Goal: Information Seeking & Learning: Learn about a topic

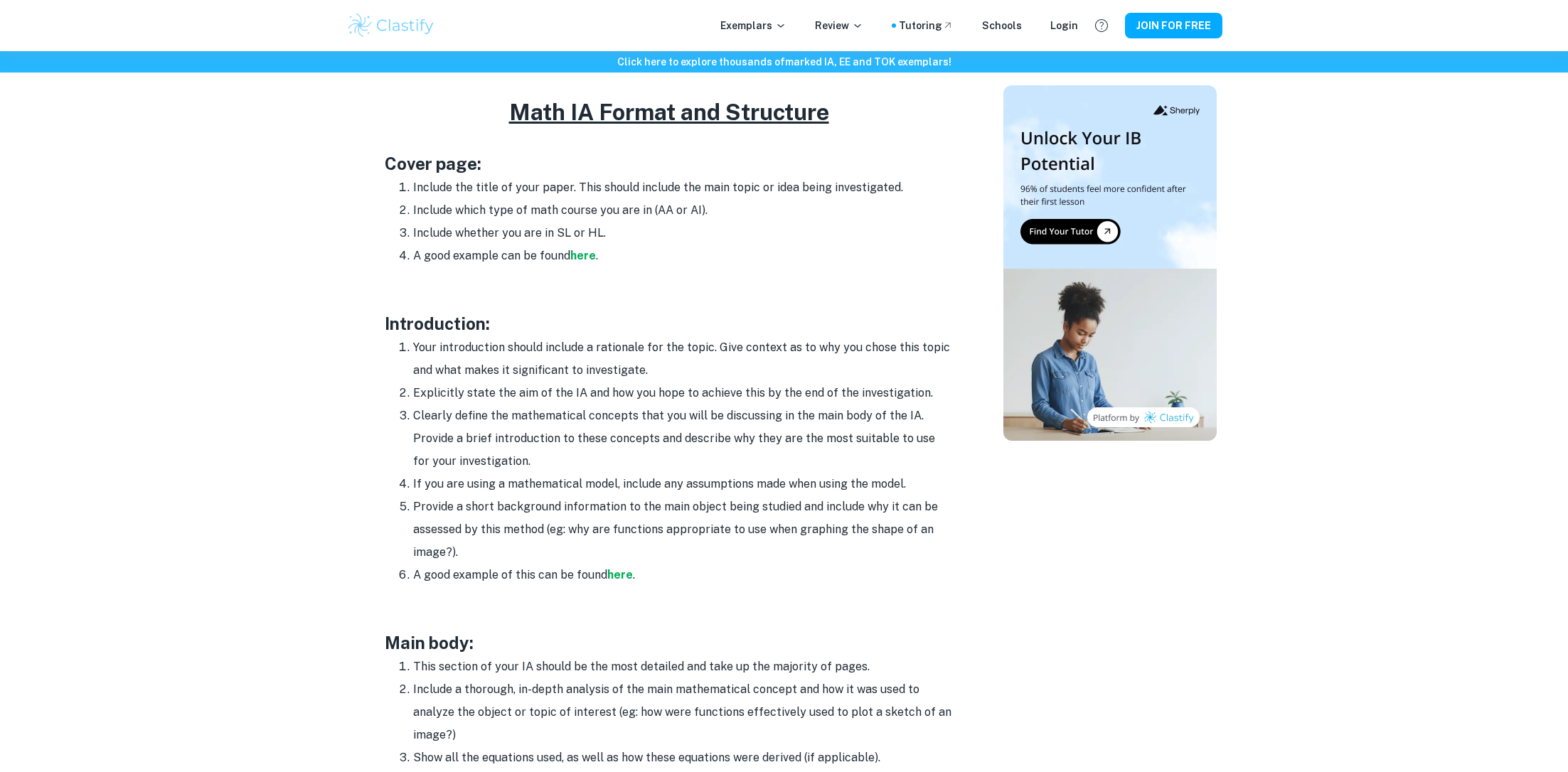
scroll to position [743, 0]
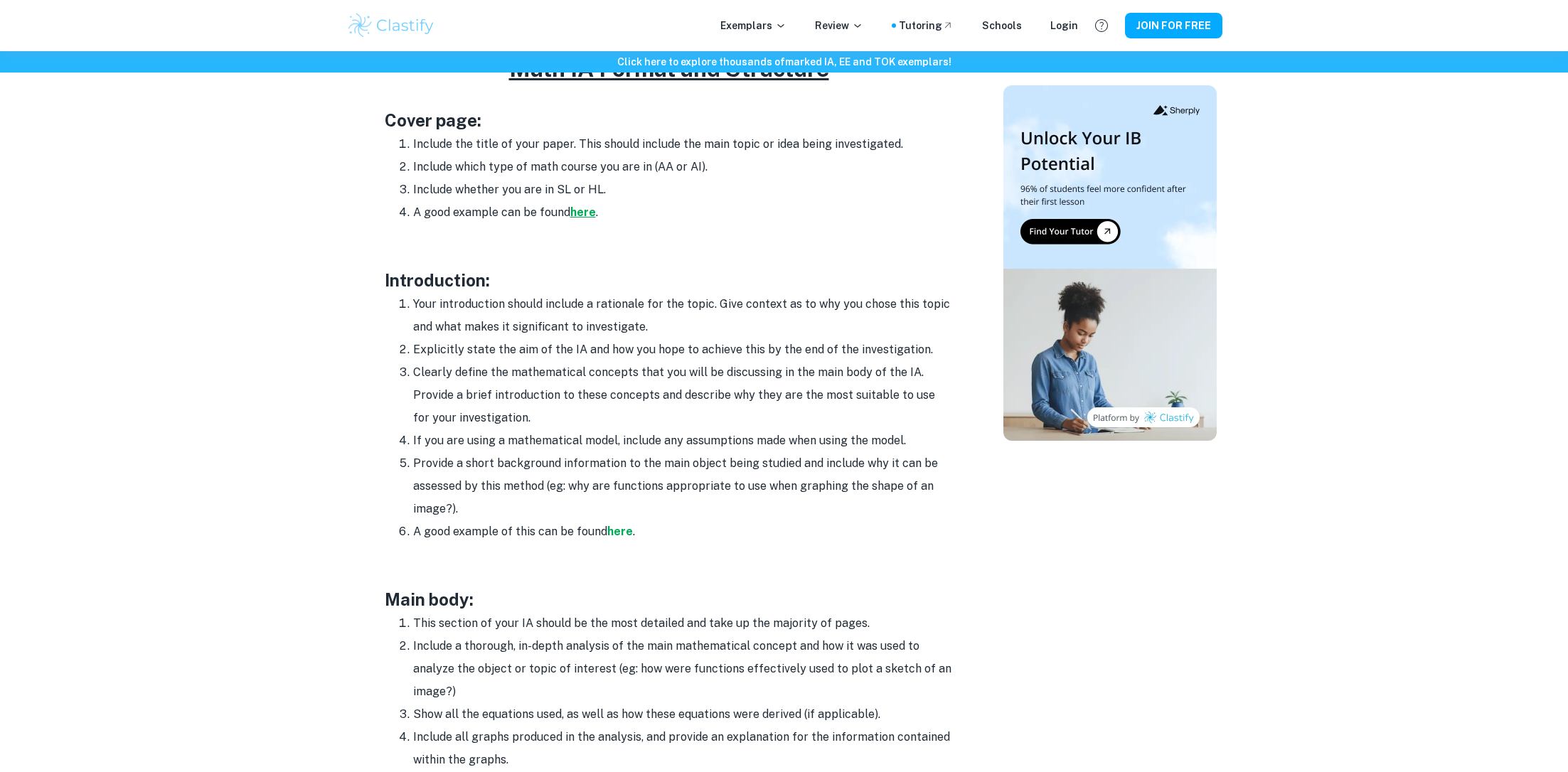
click at [580, 213] on strong "here" at bounding box center [583, 212] width 26 height 13
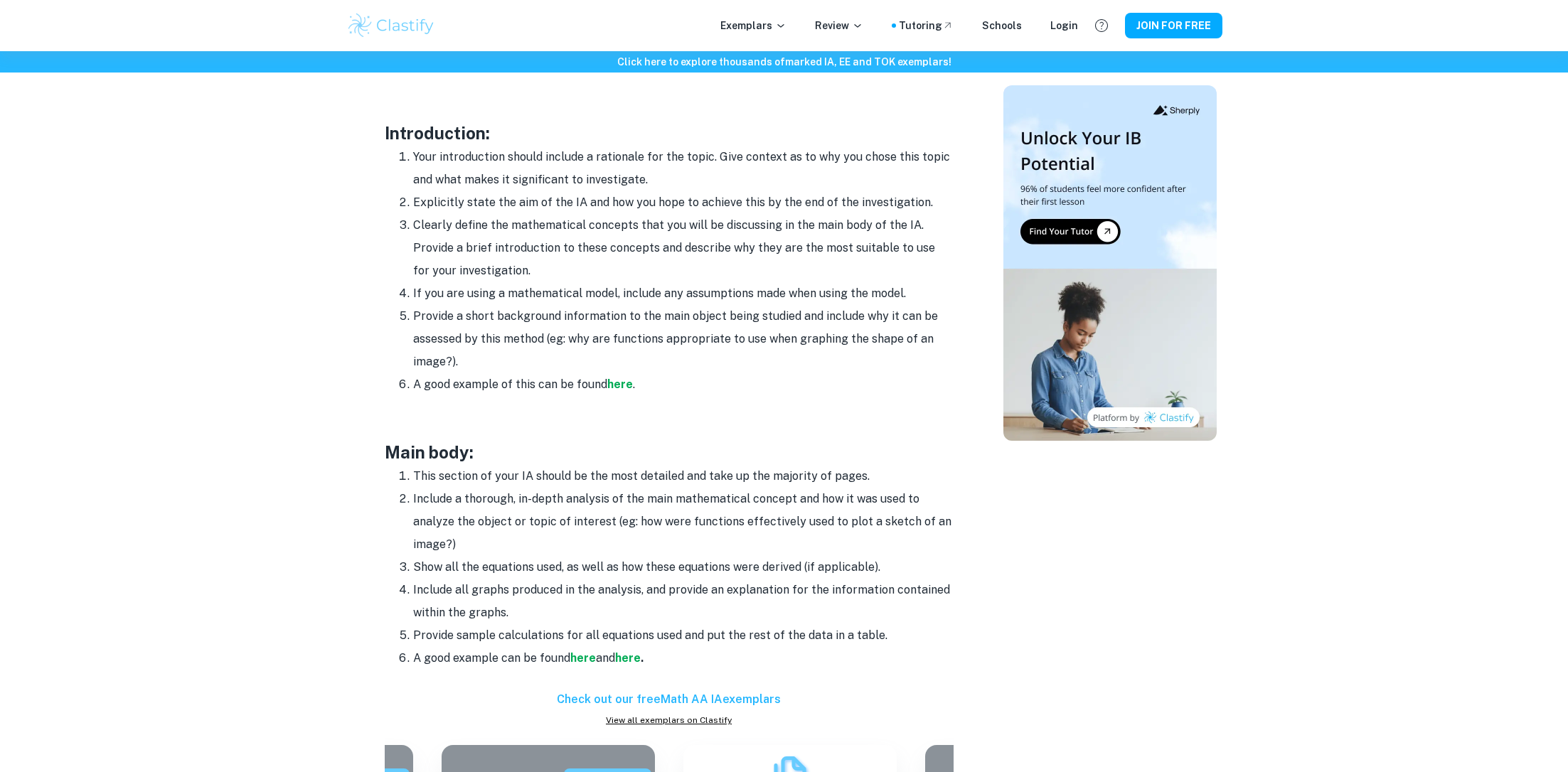
scroll to position [892, 0]
click at [620, 386] on strong "here" at bounding box center [620, 382] width 26 height 13
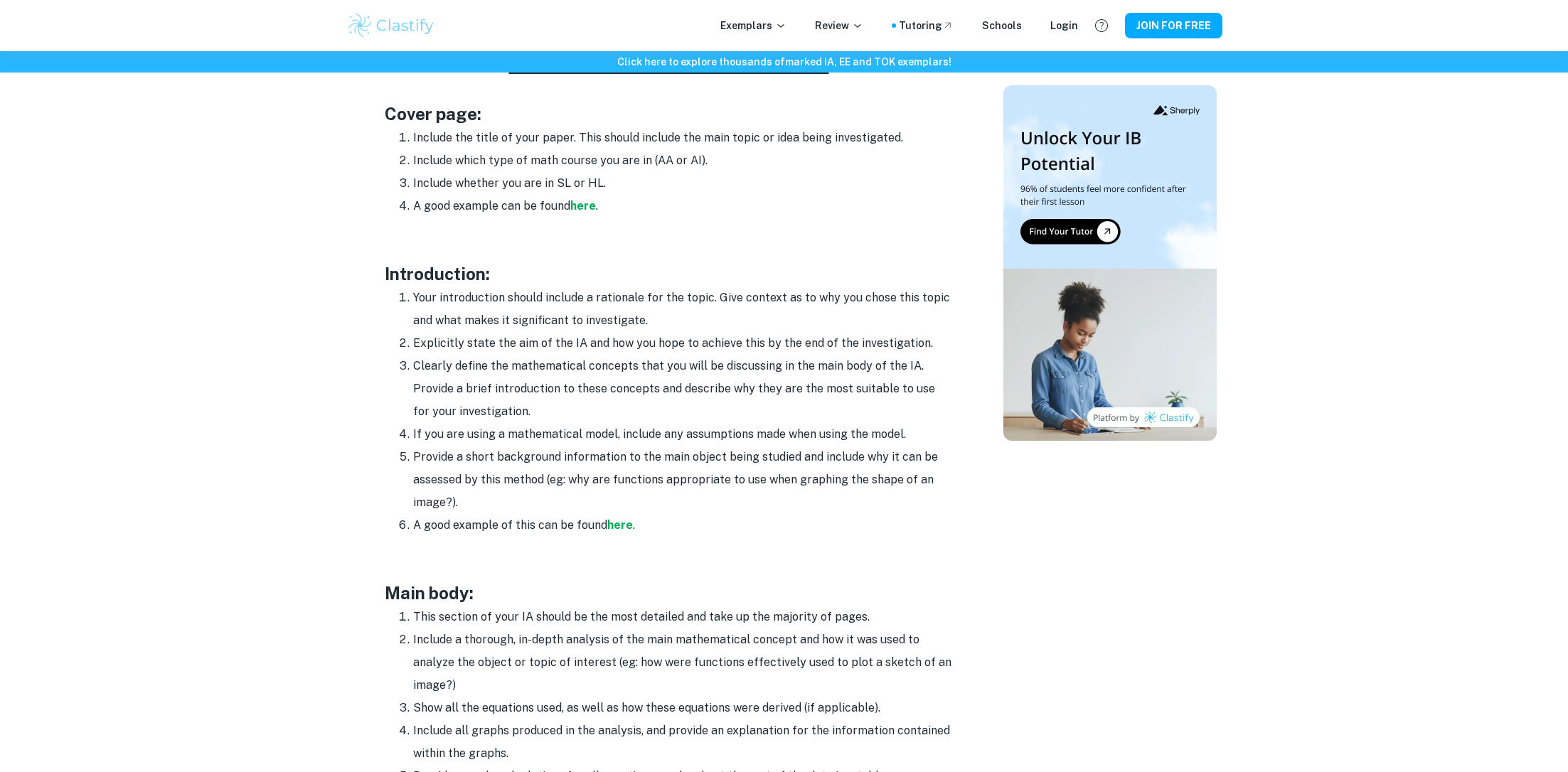
scroll to position [714, 0]
